Goal: Information Seeking & Learning: Find specific fact

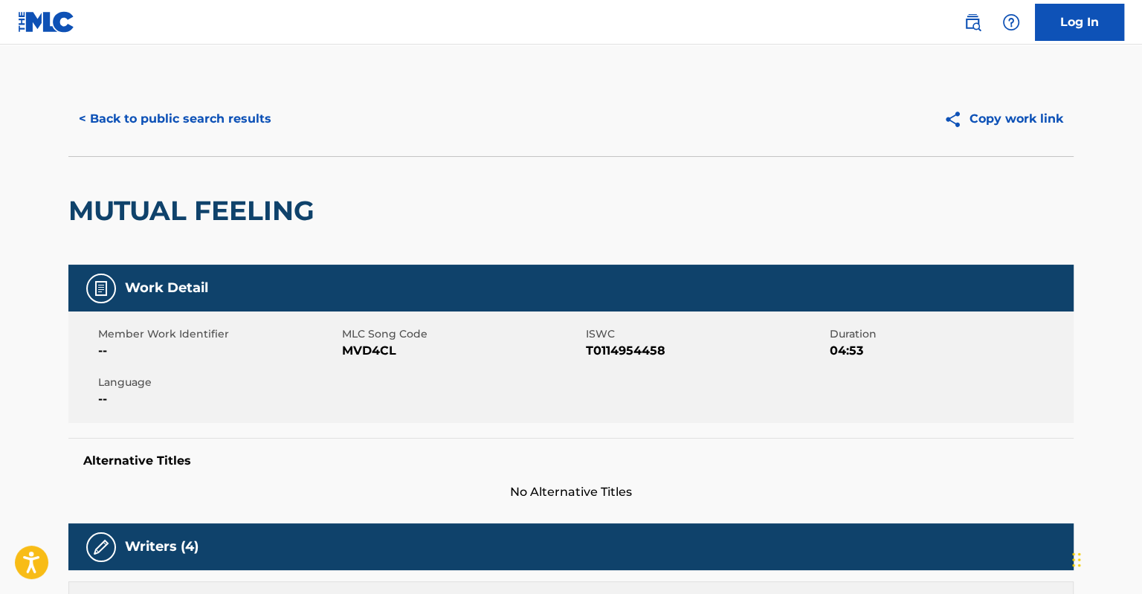
click at [91, 109] on button "< Back to public search results" at bounding box center [174, 118] width 213 height 37
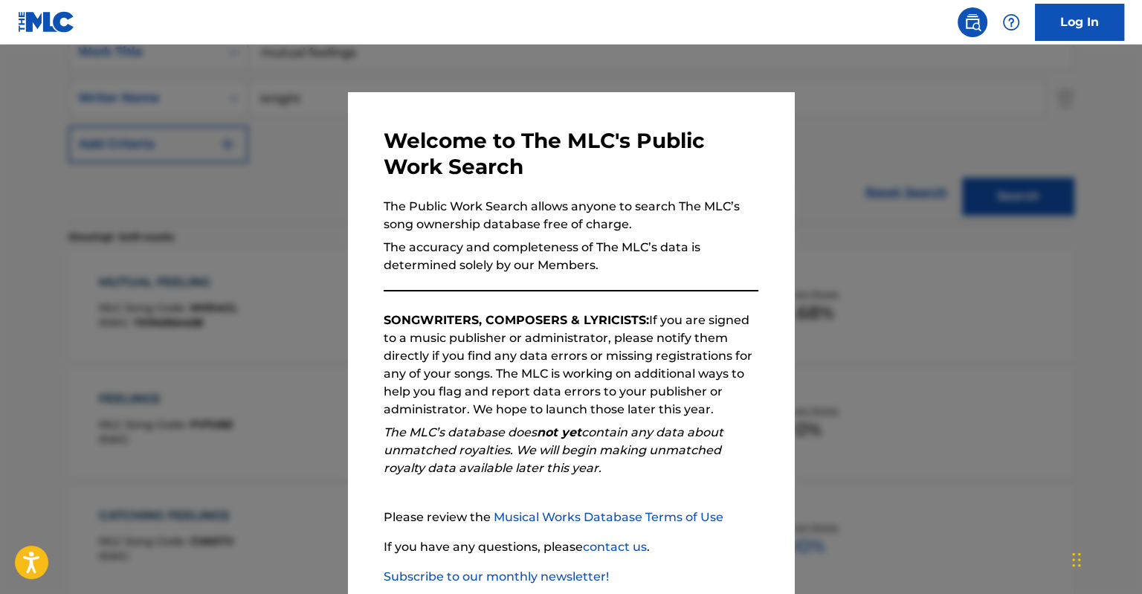
click at [187, 169] on div at bounding box center [571, 342] width 1142 height 594
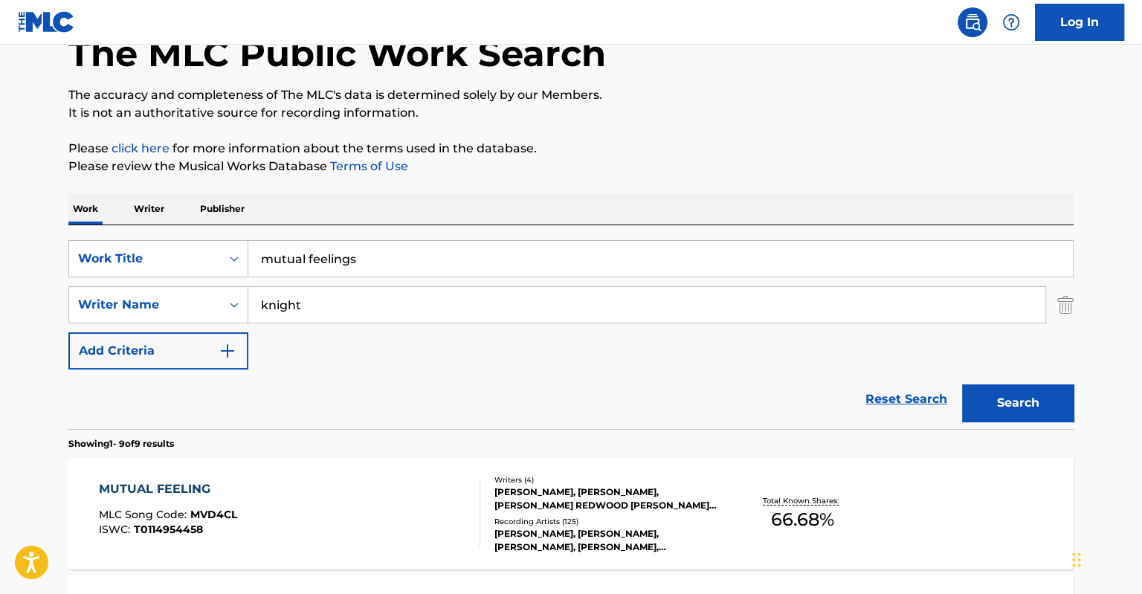
scroll to position [74, 0]
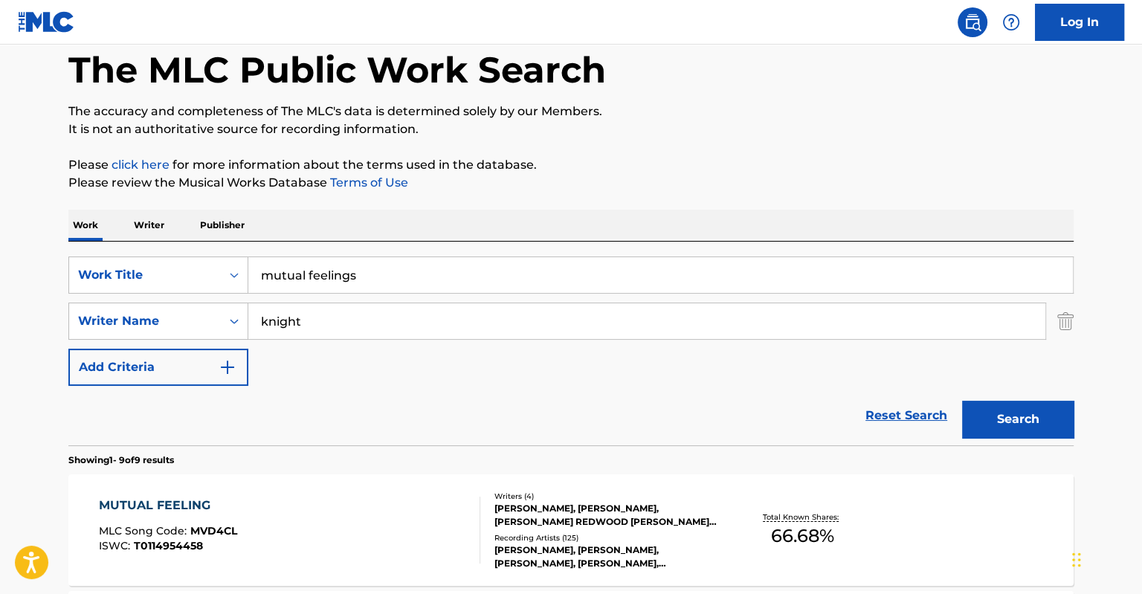
drag, startPoint x: 346, startPoint y: 275, endPoint x: 209, endPoint y: 249, distance: 140.0
click at [209, 249] on div "SearchWithCriteria8edce21c-2a32-4cb1-81bc-0c5a21ba00ef Work Title mutual feelin…" at bounding box center [570, 344] width 1005 height 204
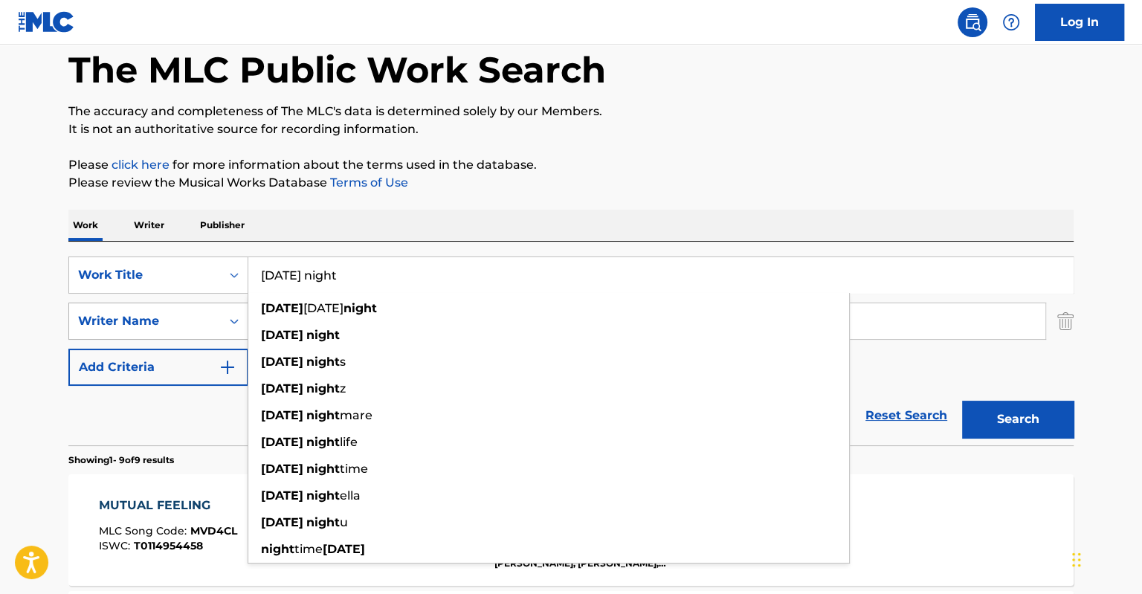
type input "[DATE] night"
click at [196, 323] on div "Writer Name" at bounding box center [145, 321] width 134 height 18
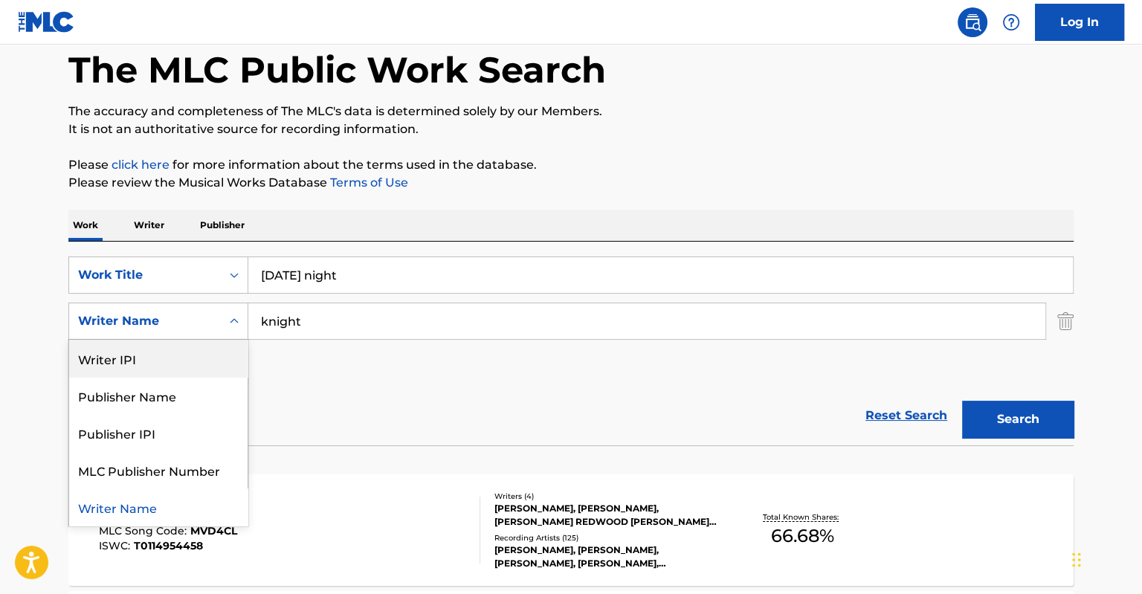
click at [306, 329] on input "knight" at bounding box center [646, 321] width 797 height 36
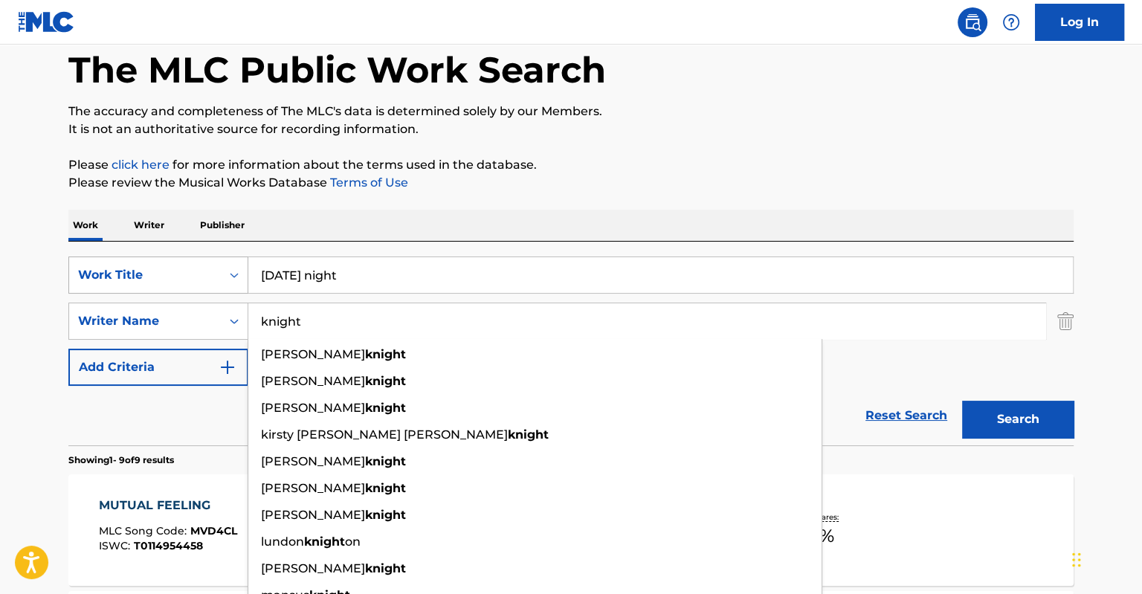
drag, startPoint x: 311, startPoint y: 325, endPoint x: 149, endPoint y: 288, distance: 167.0
click at [149, 288] on div "SearchWithCriteria8edce21c-2a32-4cb1-81bc-0c5a21ba00ef Work Title [DATE] night …" at bounding box center [570, 320] width 1005 height 129
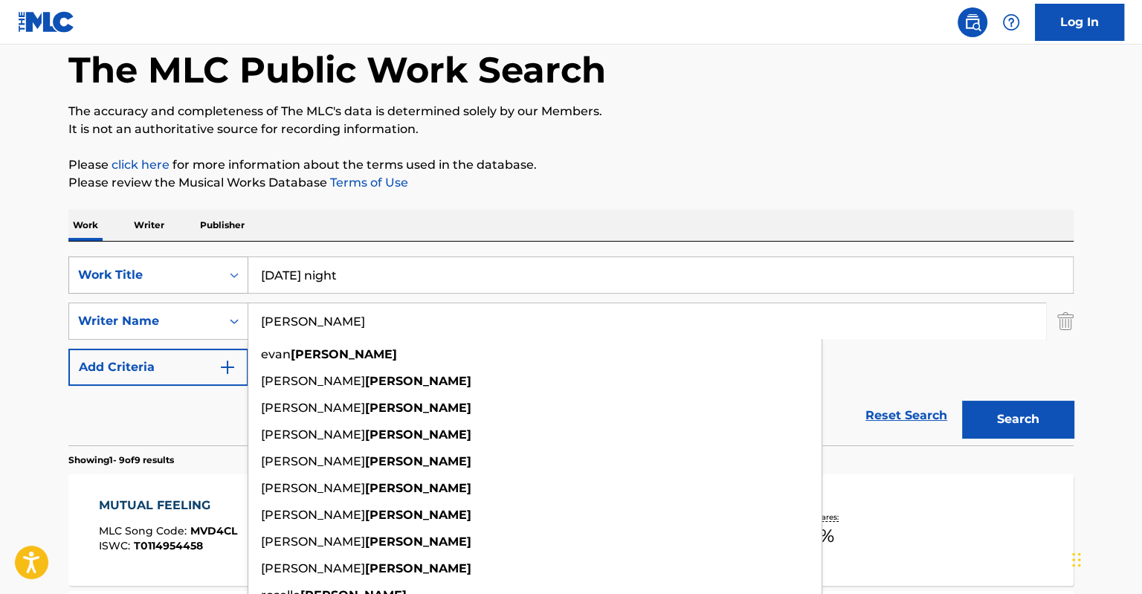
type input "[PERSON_NAME]"
click at [962, 401] on button "Search" at bounding box center [1017, 419] width 111 height 37
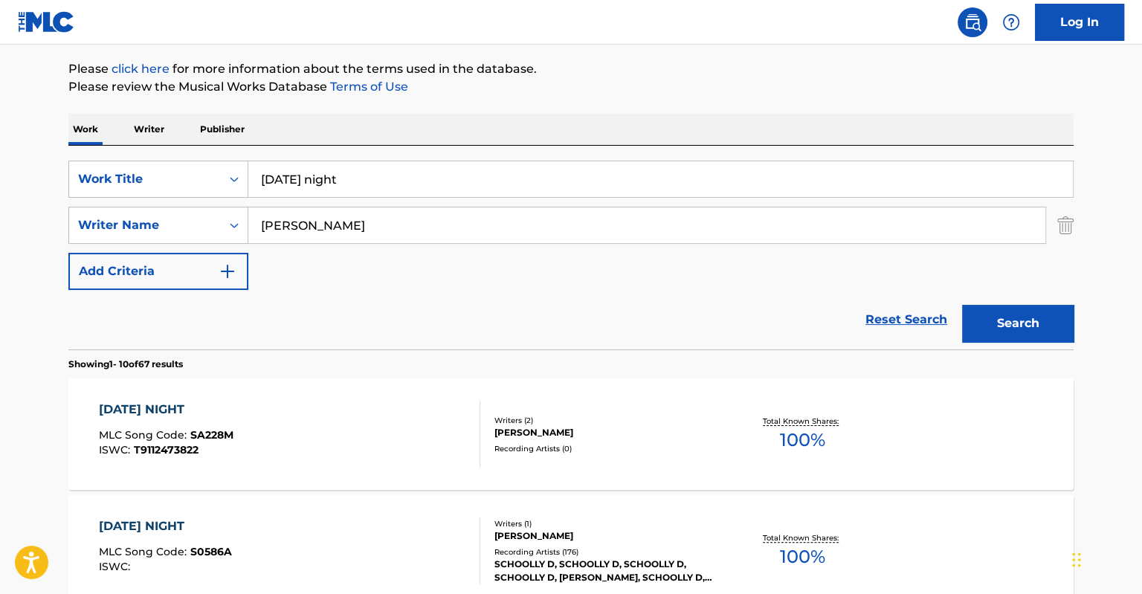
scroll to position [371, 0]
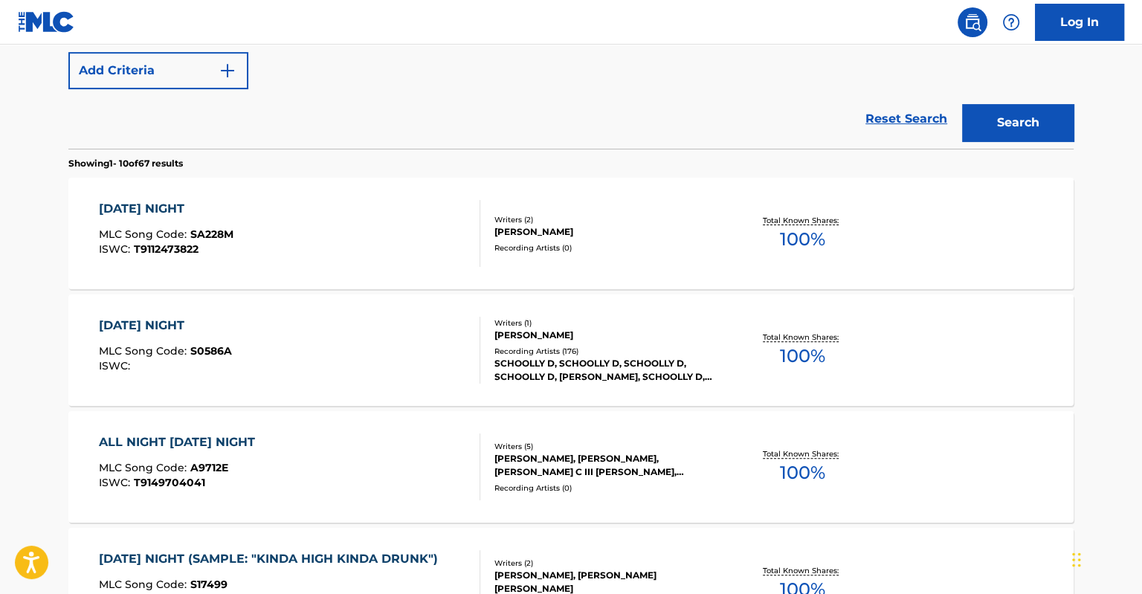
click at [685, 358] on div "SCHOOLLY D, SCHOOLLY D, SCHOOLLY D, SCHOOLLY D, [PERSON_NAME], SCHOOLLY D, [PER…" at bounding box center [606, 370] width 224 height 27
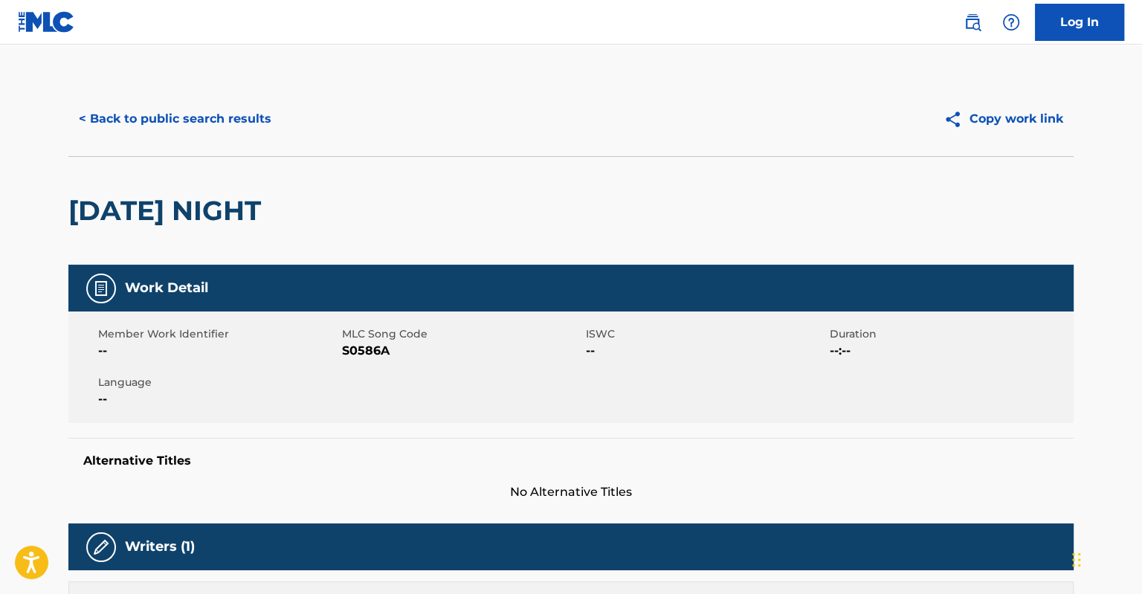
click at [92, 117] on button "< Back to public search results" at bounding box center [174, 118] width 213 height 37
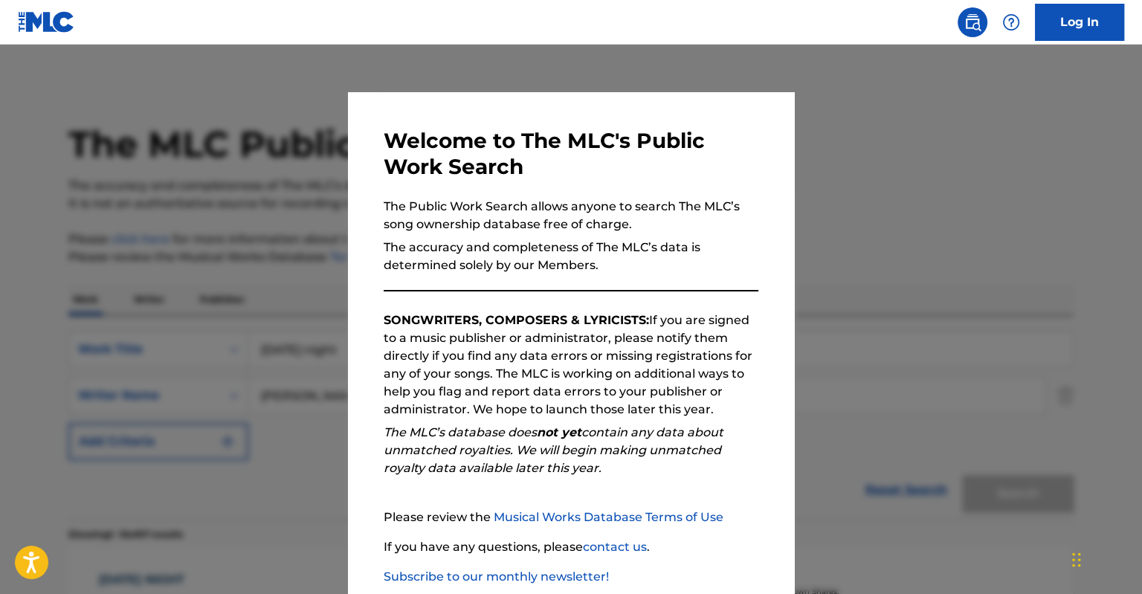
scroll to position [456, 0]
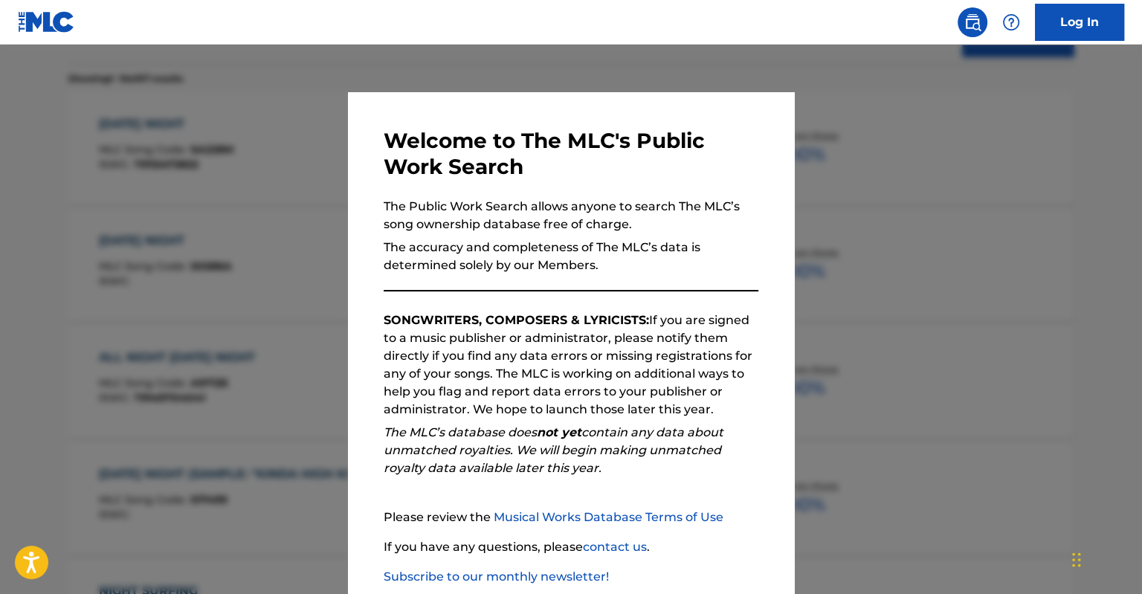
click at [306, 256] on div at bounding box center [571, 342] width 1142 height 594
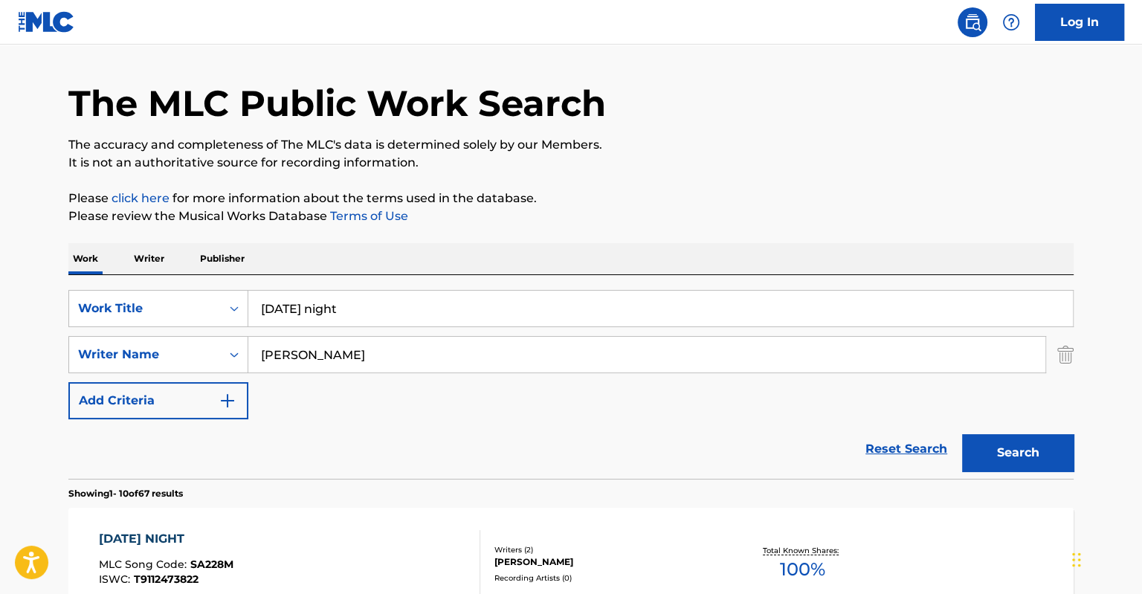
scroll to position [0, 0]
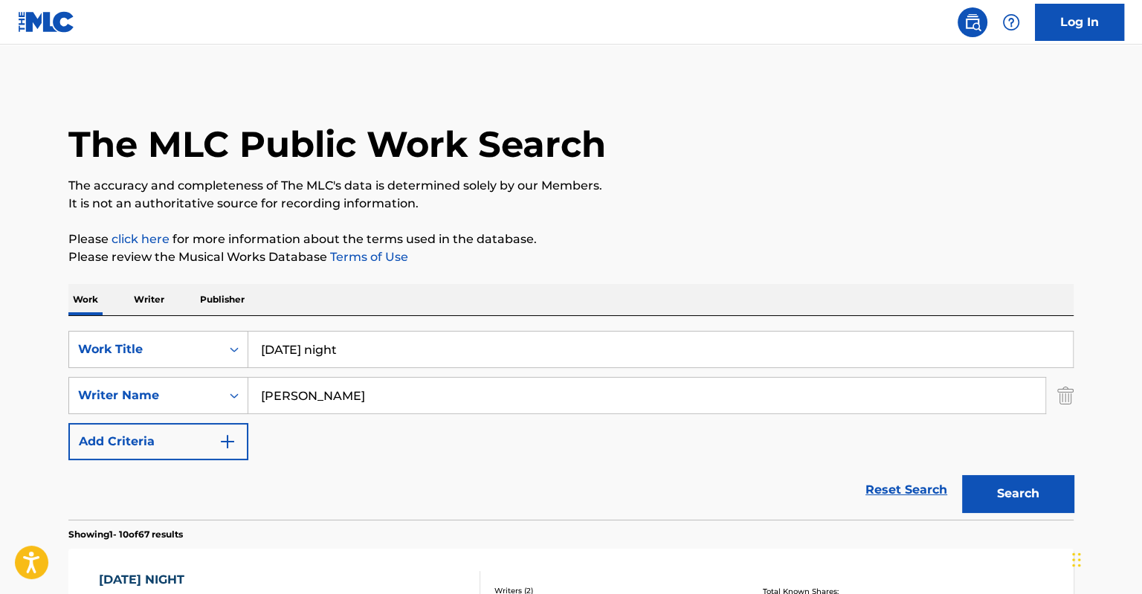
drag, startPoint x: 361, startPoint y: 349, endPoint x: 152, endPoint y: 314, distance: 211.2
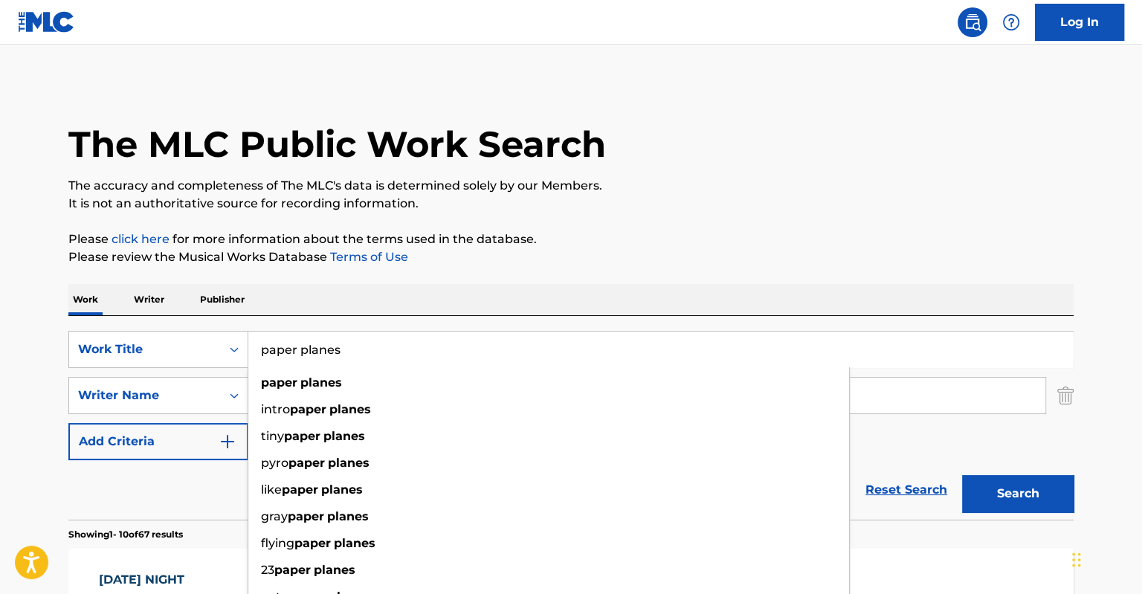
type input "paper planes"
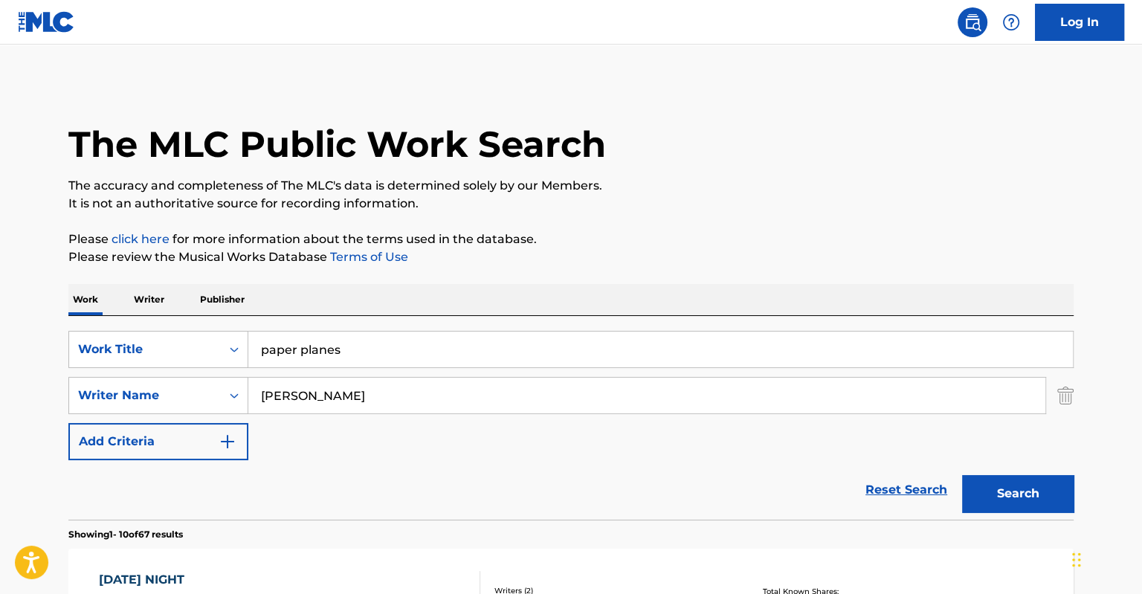
scroll to position [6, 0]
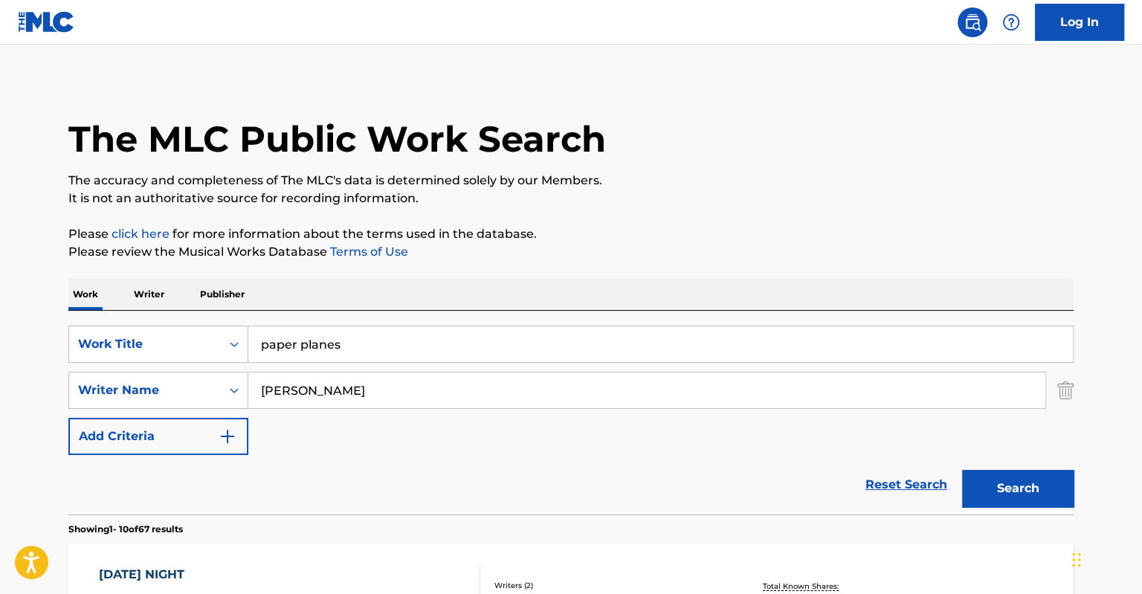
click at [233, 403] on div "Search Form" at bounding box center [234, 390] width 27 height 36
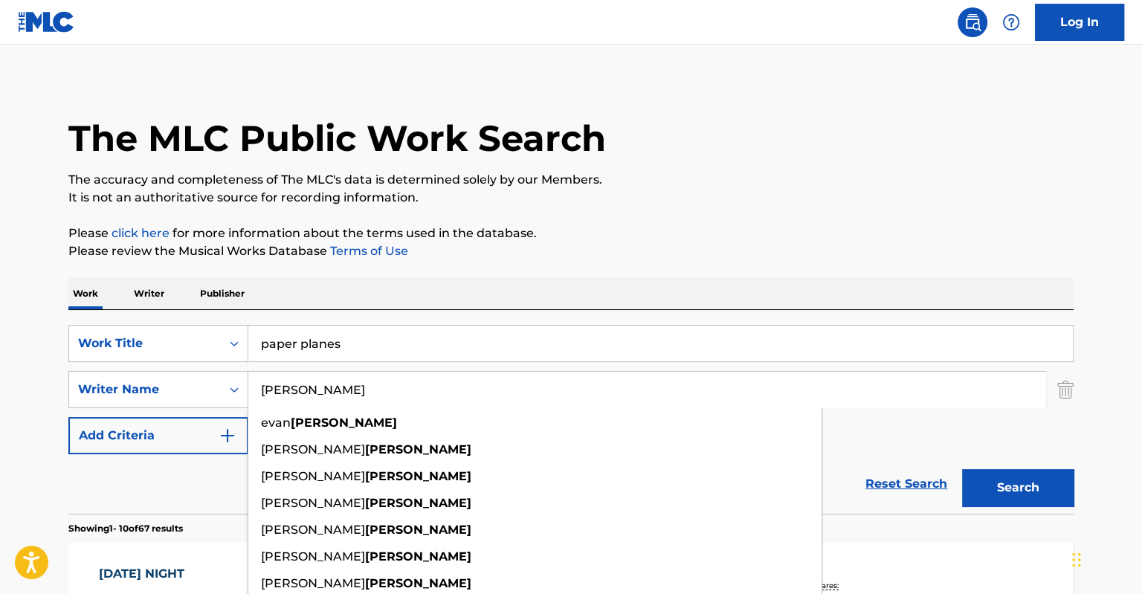
drag, startPoint x: 304, startPoint y: 390, endPoint x: 248, endPoint y: 389, distance: 56.5
click at [248, 389] on input "[PERSON_NAME]" at bounding box center [646, 390] width 797 height 36
type input "[PERSON_NAME]"
click at [962, 469] on button "Search" at bounding box center [1017, 487] width 111 height 37
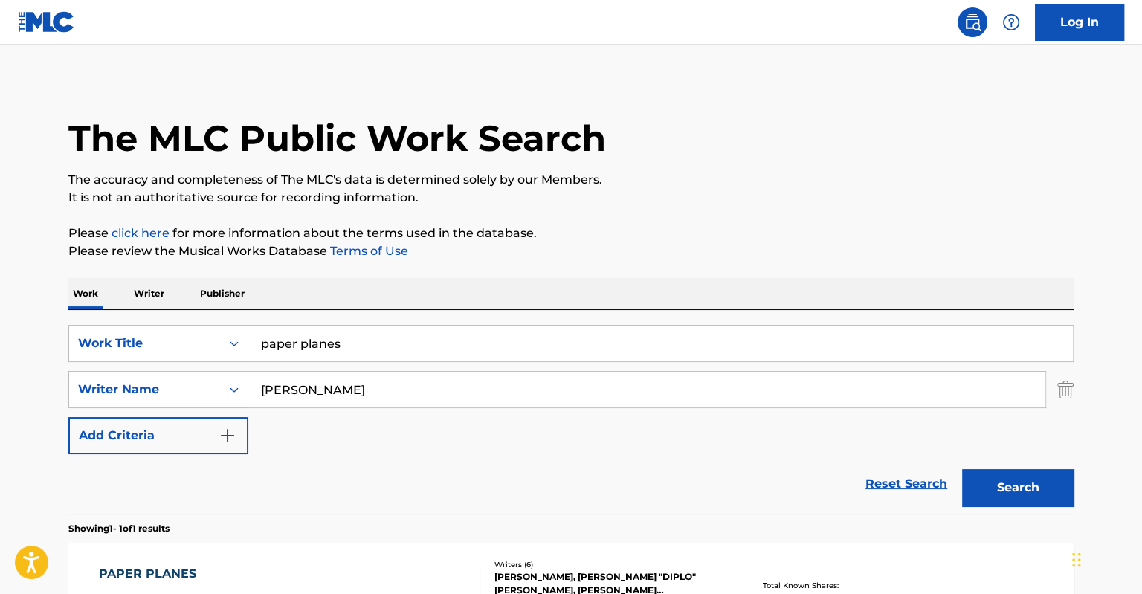
click at [1026, 488] on button "Search" at bounding box center [1017, 487] width 111 height 37
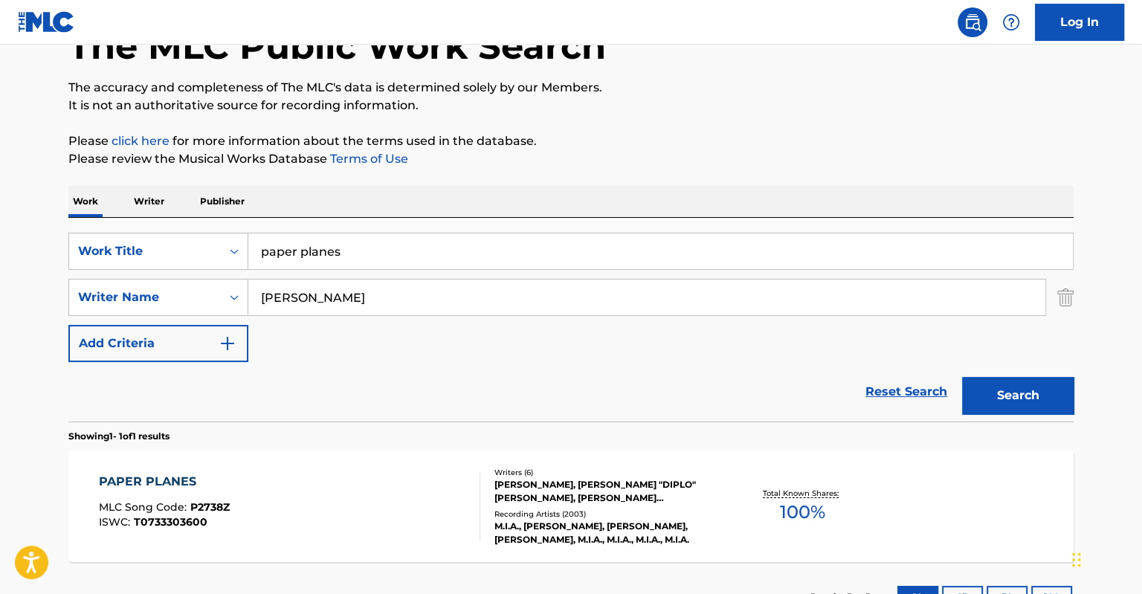
scroll to position [214, 0]
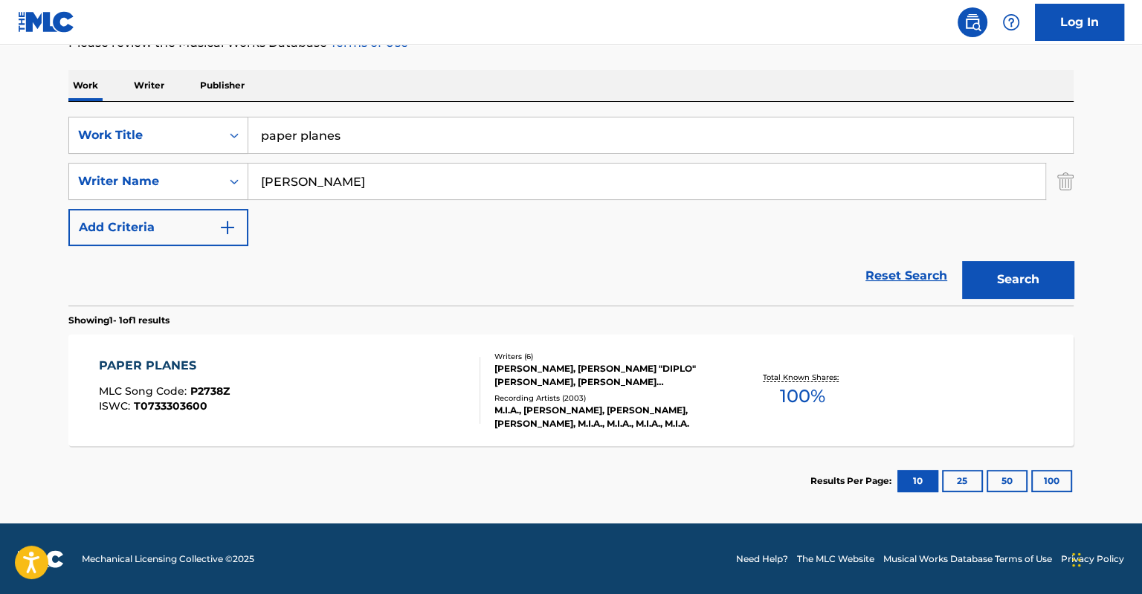
click at [659, 392] on div "Recording Artists ( 2003 )" at bounding box center [606, 397] width 224 height 11
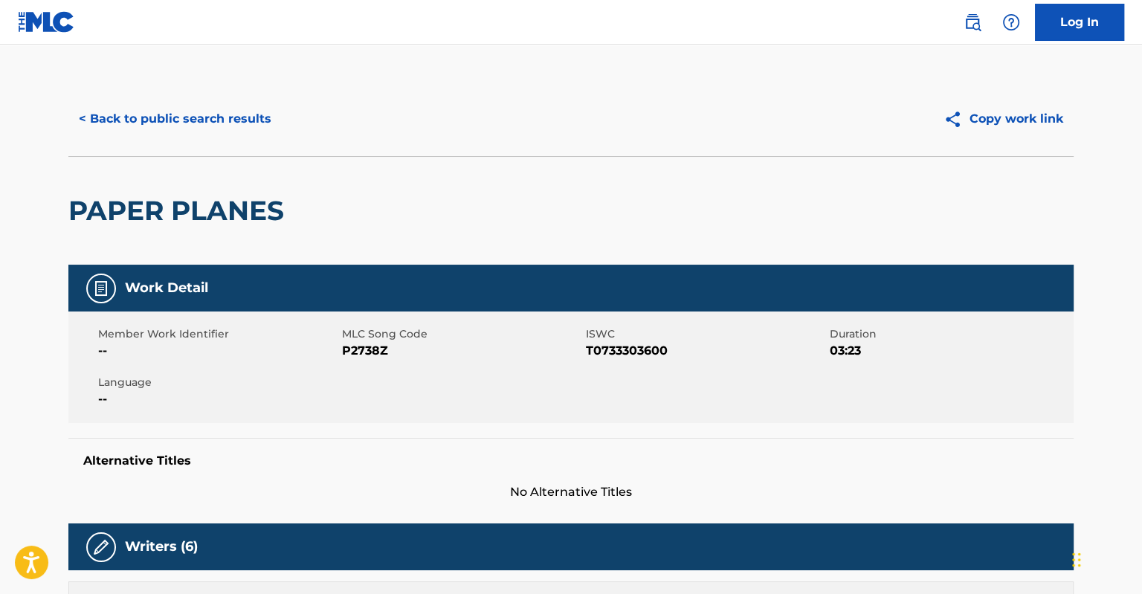
click at [88, 115] on button "< Back to public search results" at bounding box center [174, 118] width 213 height 37
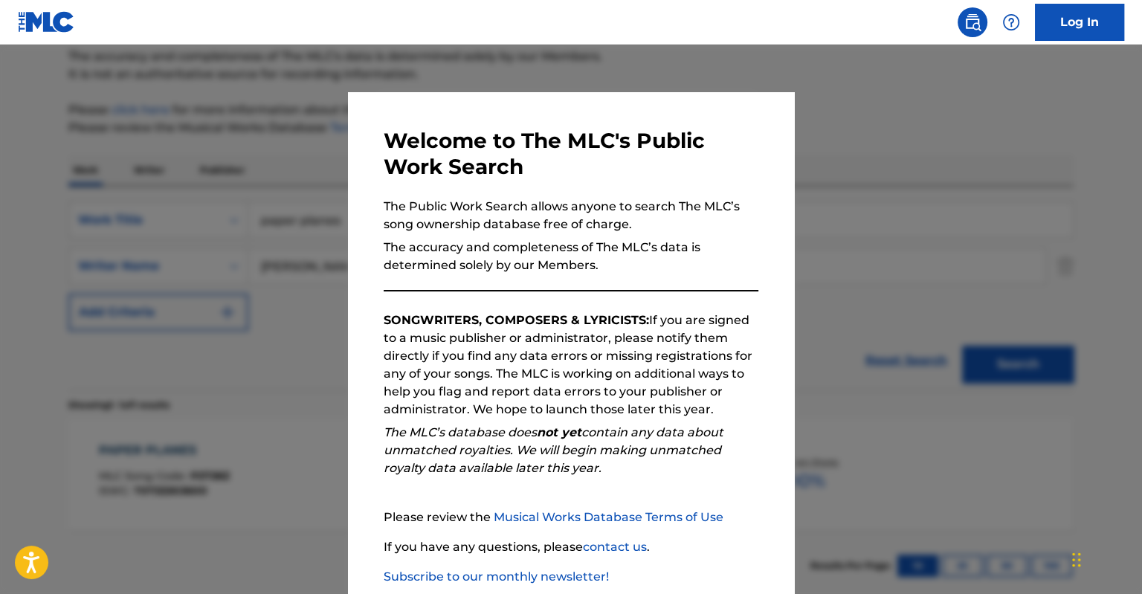
click at [311, 310] on div at bounding box center [571, 342] width 1142 height 594
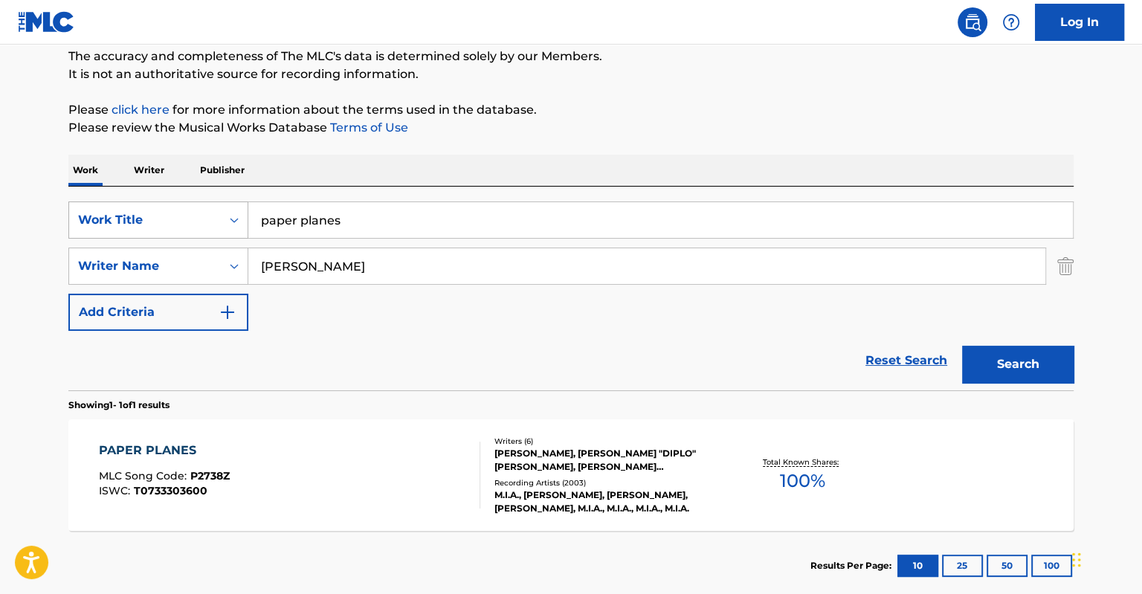
drag, startPoint x: 347, startPoint y: 222, endPoint x: 219, endPoint y: 212, distance: 129.0
click at [219, 212] on div "SearchWithCriteria8edce21c-2a32-4cb1-81bc-0c5a21ba00ef Work Title paper planes" at bounding box center [570, 219] width 1005 height 37
type input "outta da blue"
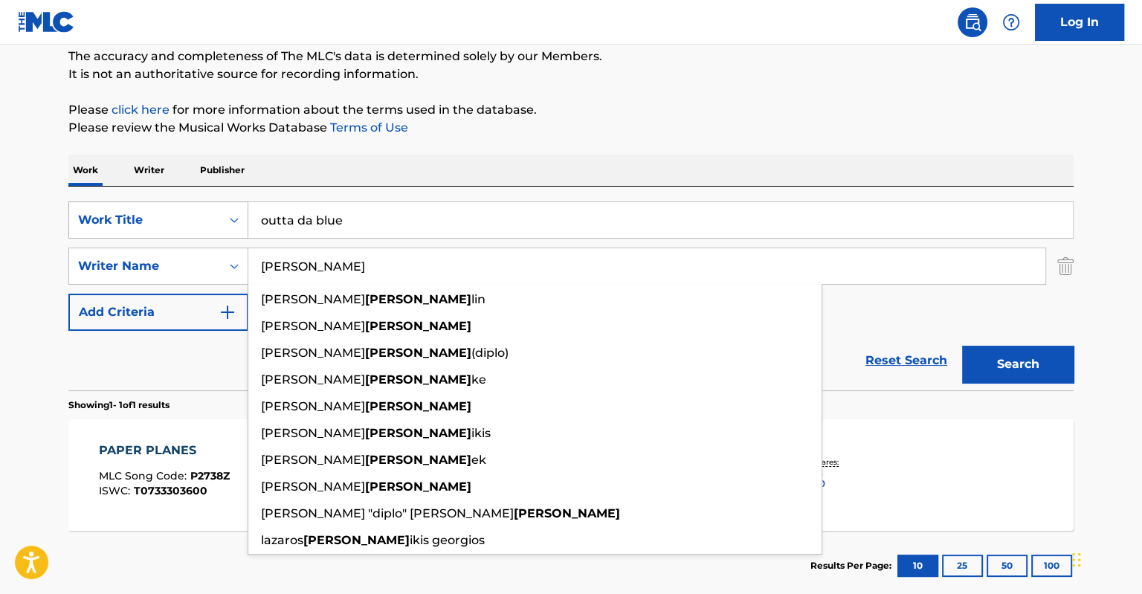
click at [962, 346] on button "Search" at bounding box center [1017, 364] width 111 height 37
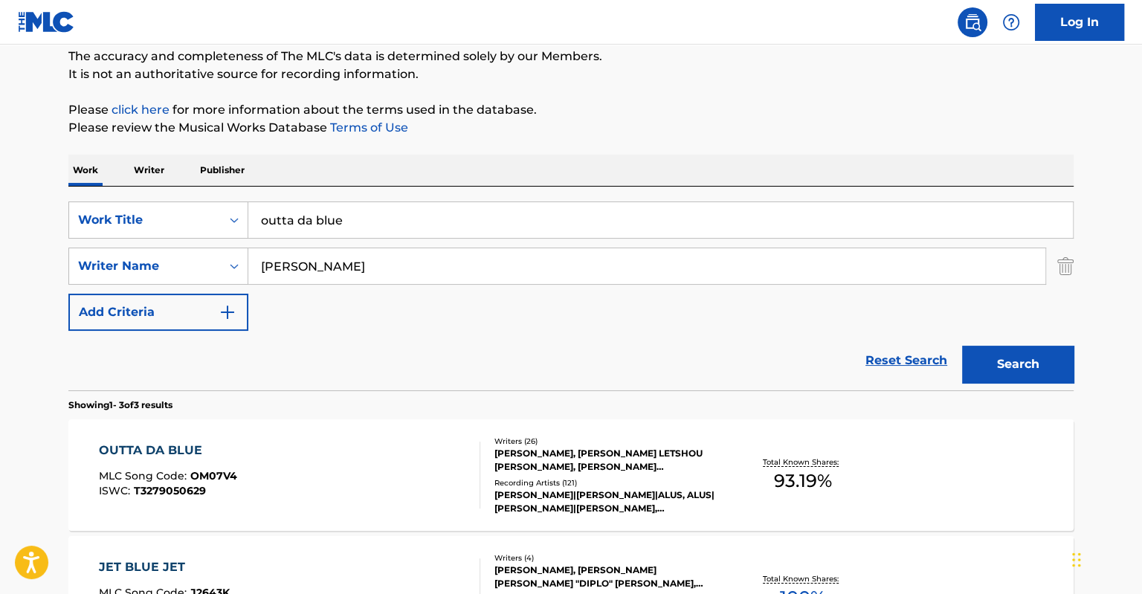
click at [763, 468] on div "Total Known Shares: 93.19 %" at bounding box center [802, 475] width 167 height 45
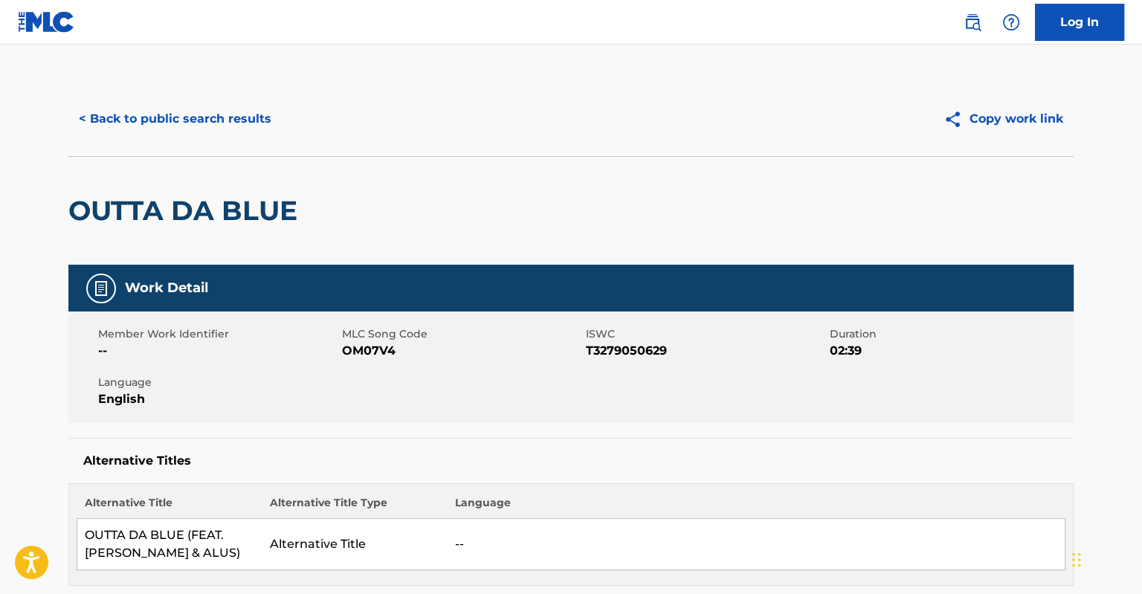
click at [97, 124] on button "< Back to public search results" at bounding box center [174, 118] width 213 height 37
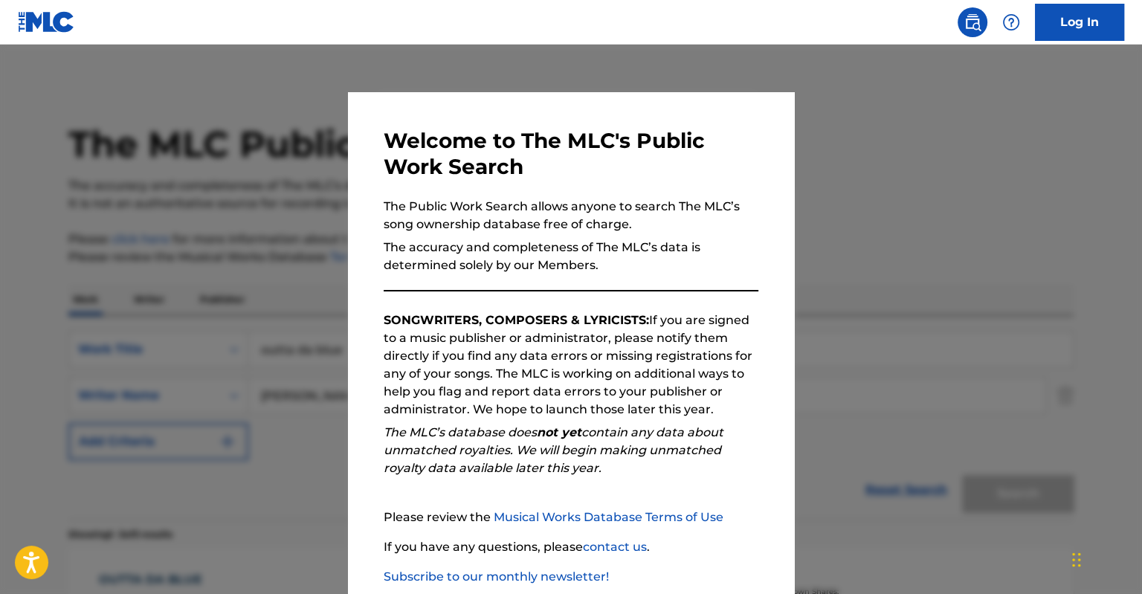
scroll to position [129, 0]
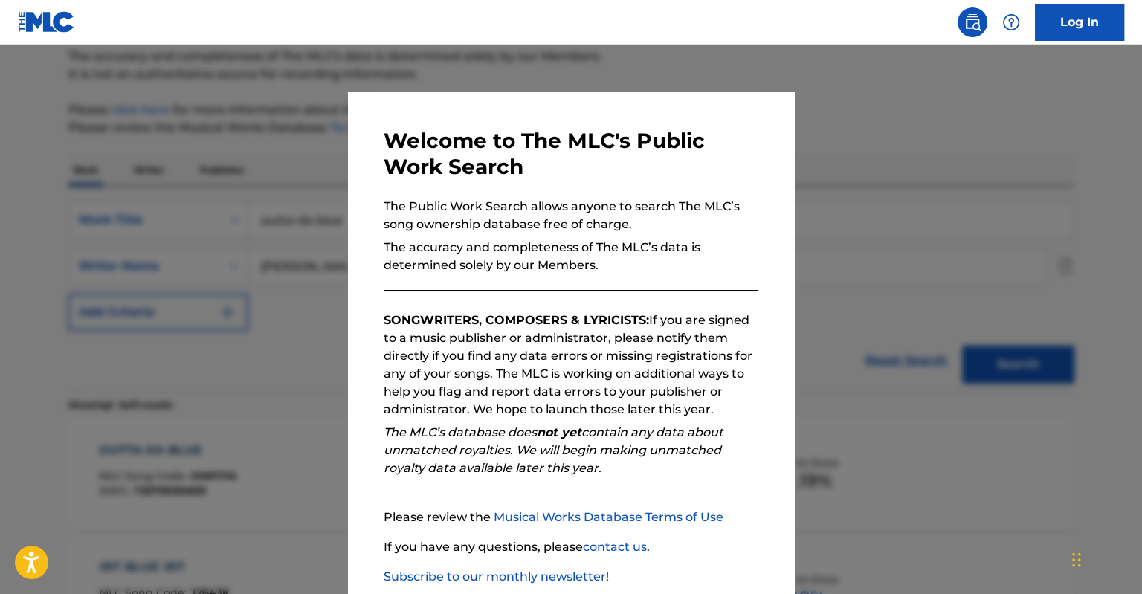
click at [140, 323] on div at bounding box center [571, 342] width 1142 height 594
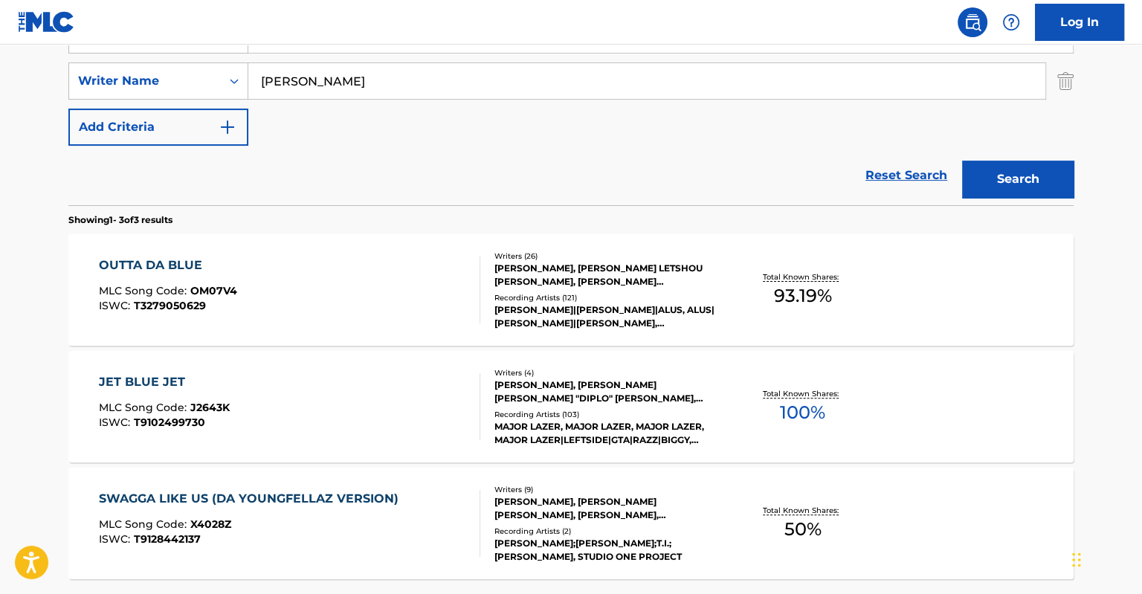
scroll to position [427, 0]
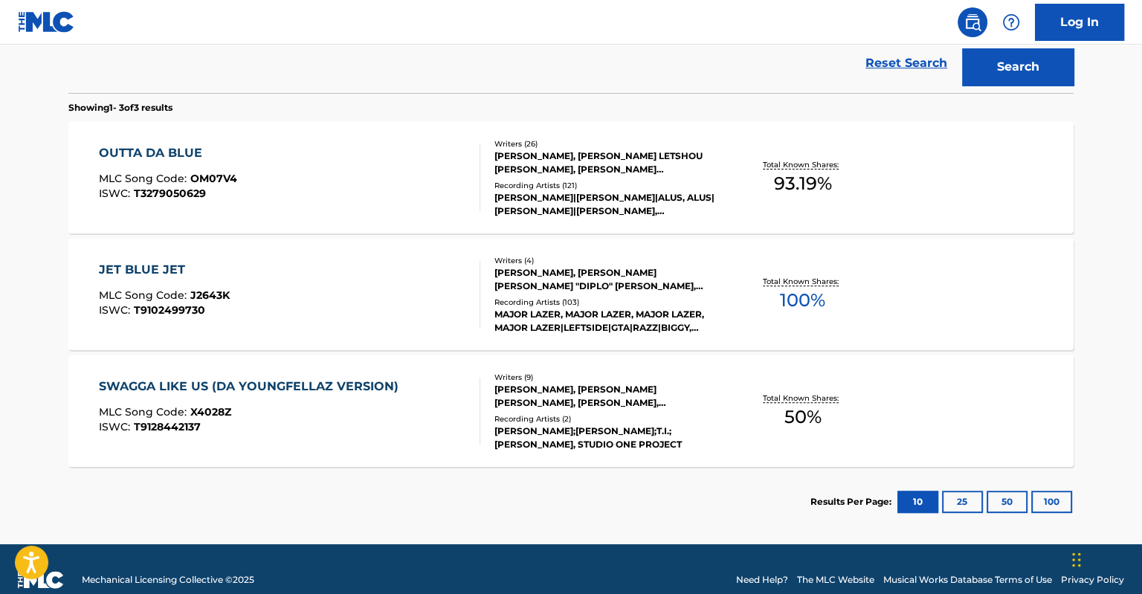
click at [555, 169] on div "[PERSON_NAME], [PERSON_NAME] LETSHOU [PERSON_NAME], [PERSON_NAME] [PERSON_NAME]…" at bounding box center [606, 162] width 224 height 27
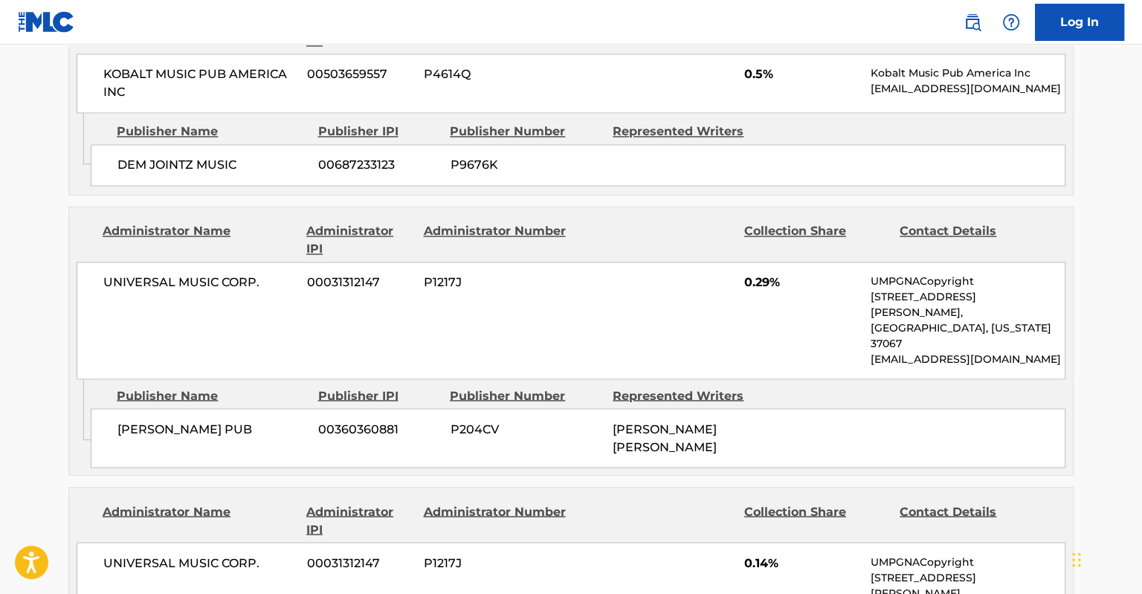
scroll to position [2230, 0]
